Goal: Book appointment/travel/reservation

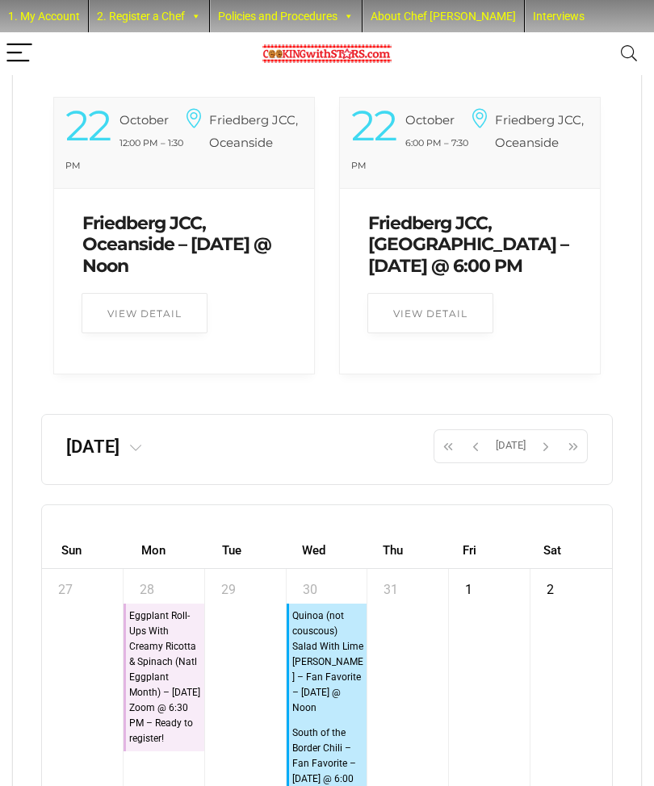
scroll to position [5318, 0]
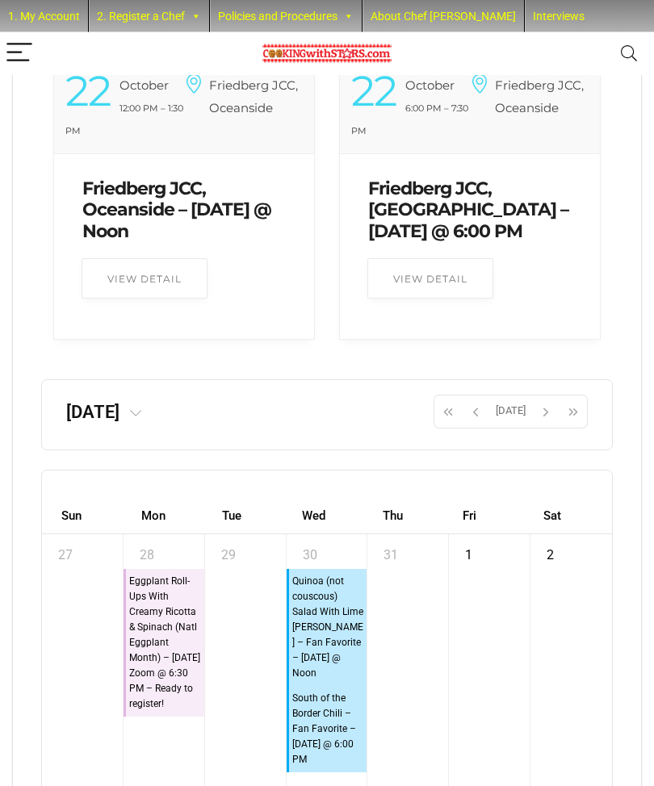
click at [150, 423] on span at bounding box center [134, 413] width 31 height 20
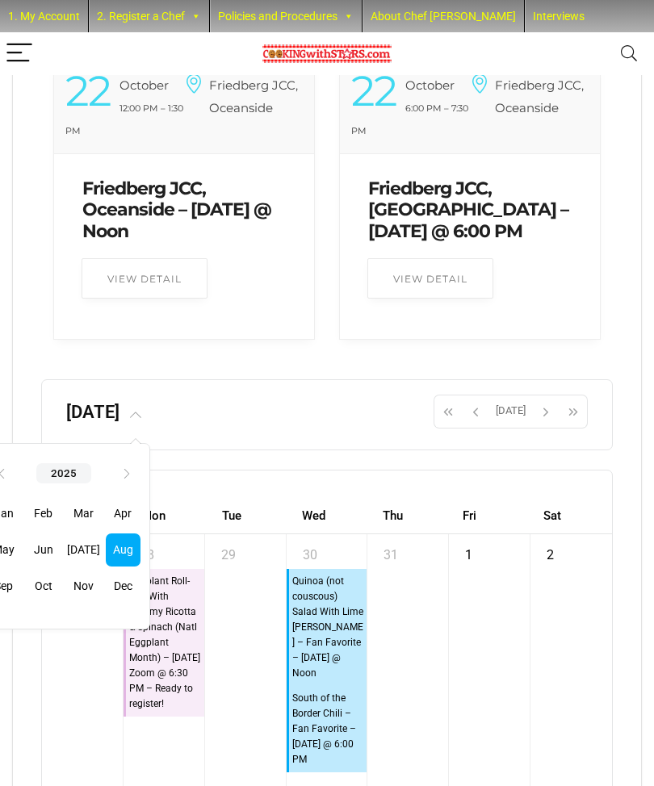
click at [91, 484] on th "2025" at bounding box center [63, 473] width 55 height 20
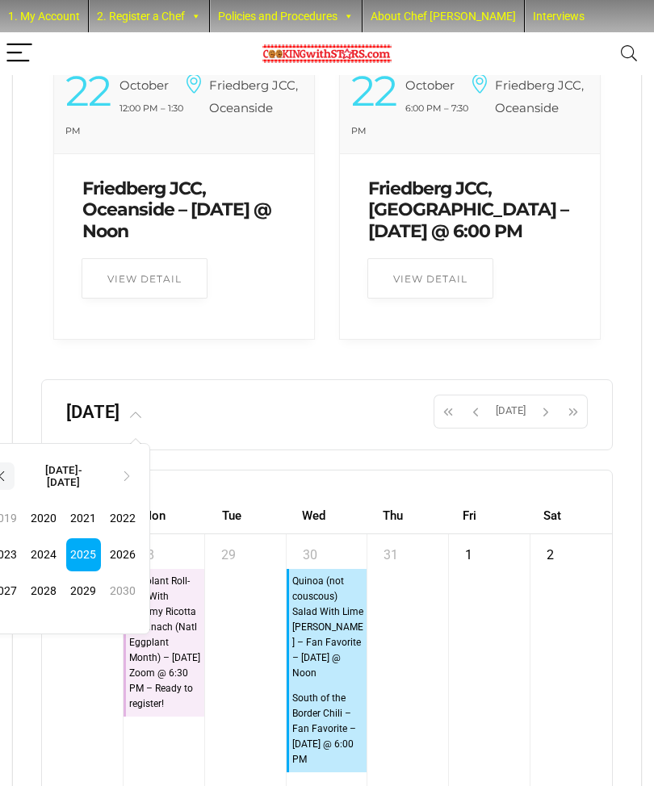
click at [15, 490] on th "‹" at bounding box center [0, 476] width 27 height 27
click at [140, 490] on th "›" at bounding box center [125, 476] width 27 height 27
click at [21, 571] on span "2023" at bounding box center [3, 554] width 35 height 33
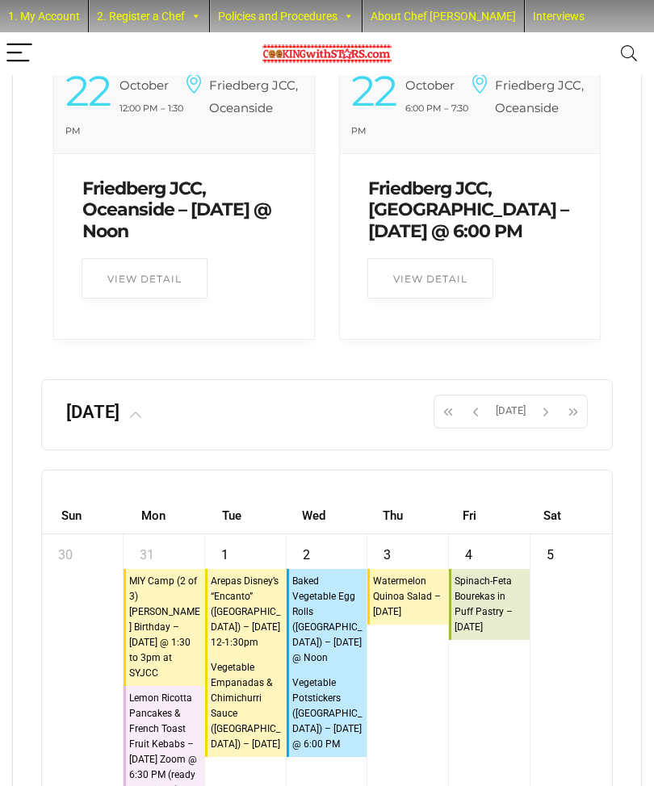
click at [150, 422] on span at bounding box center [134, 412] width 31 height 20
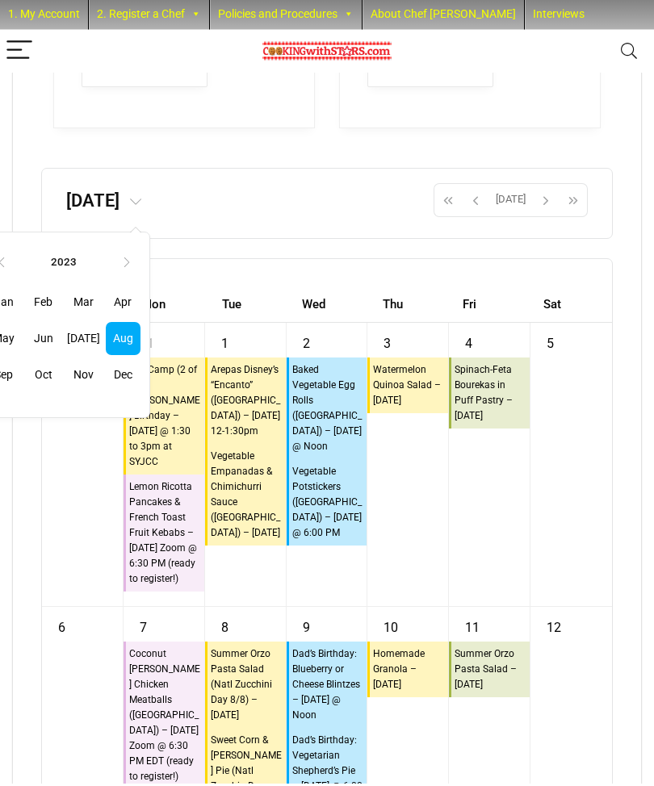
scroll to position [5531, 0]
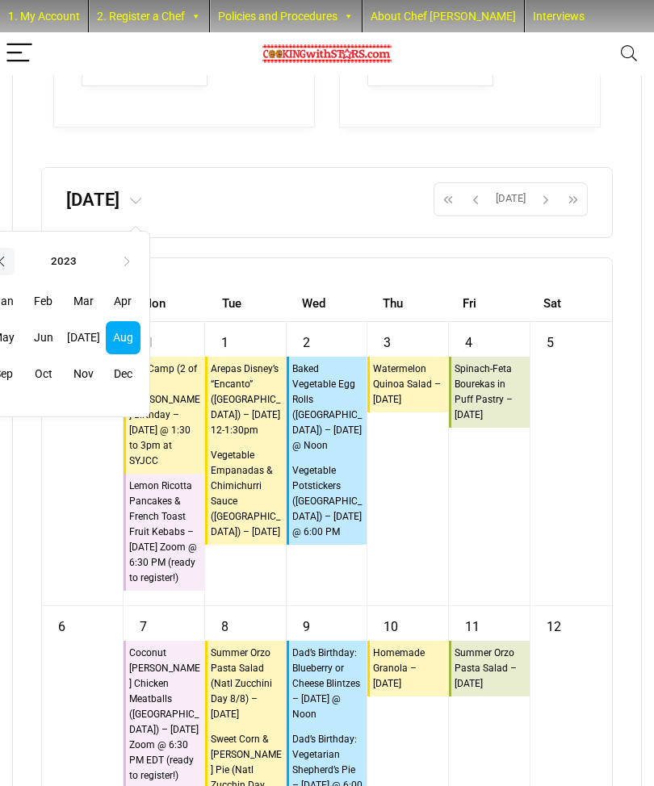
click at [15, 275] on th "‹" at bounding box center [0, 261] width 27 height 27
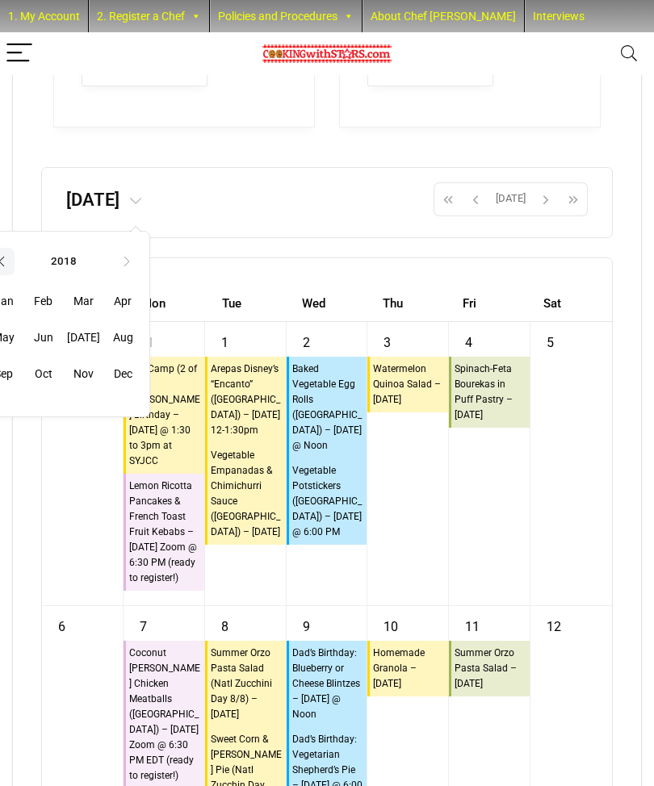
click at [15, 275] on th "‹" at bounding box center [0, 261] width 27 height 27
click at [129, 283] on tr "‹ 2016 ›" at bounding box center [63, 263] width 172 height 40
click at [91, 271] on th "2016" at bounding box center [63, 261] width 55 height 20
click at [61, 323] on span "2010" at bounding box center [43, 306] width 35 height 33
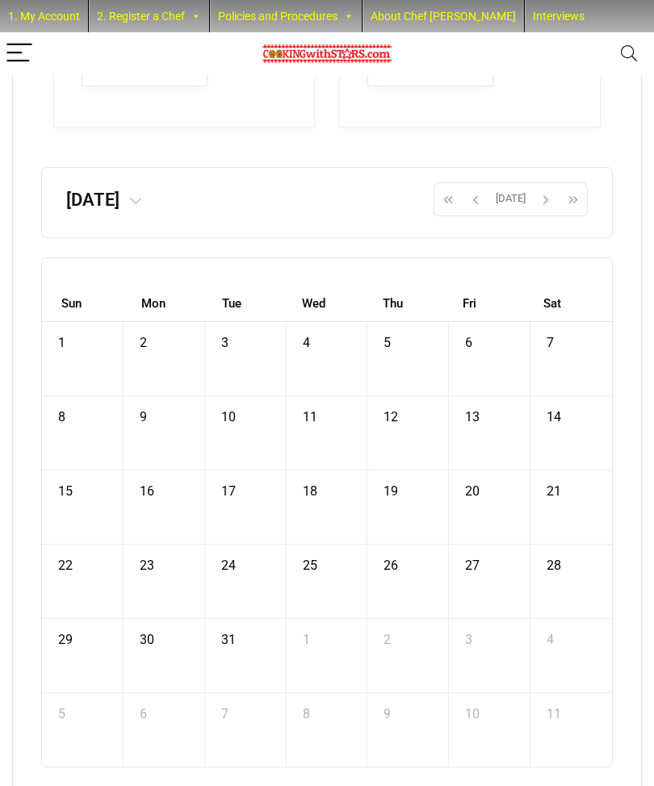
click at [150, 210] on span at bounding box center [134, 200] width 31 height 20
click at [21, 318] on span "Jan" at bounding box center [3, 301] width 35 height 33
